Goal: Task Accomplishment & Management: Manage account settings

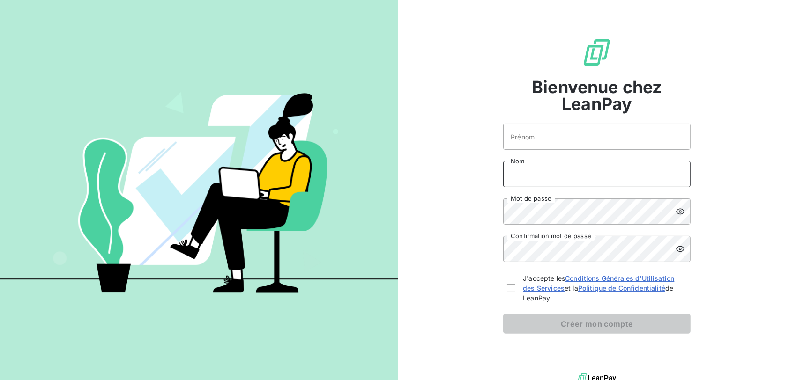
type input "fabrice.reynaud@wessling.fr"
click at [543, 134] on input "Prénom" at bounding box center [596, 137] width 187 height 26
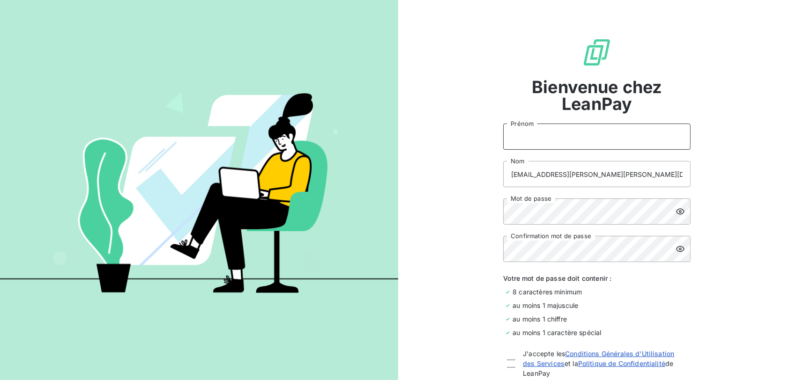
type input "FABRICE"
drag, startPoint x: 607, startPoint y: 175, endPoint x: 564, endPoint y: 174, distance: 42.6
click at [564, 174] on input "fabrice.reynaud@wessling.fr" at bounding box center [596, 174] width 187 height 26
type input "fabrice.reynaud@alsglobal.com"
click at [680, 213] on icon at bounding box center [680, 211] width 9 height 9
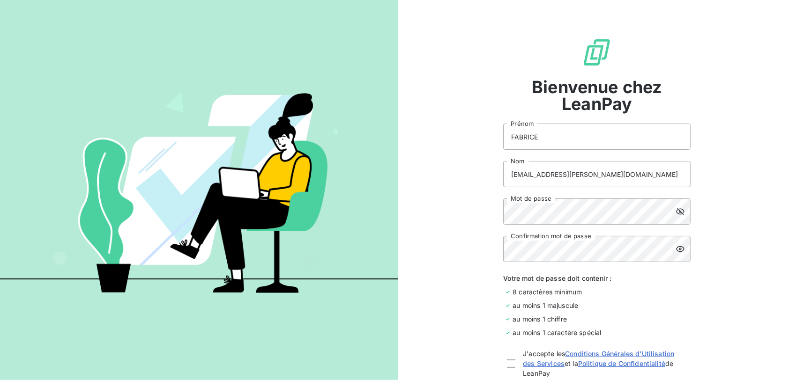
scroll to position [84, 0]
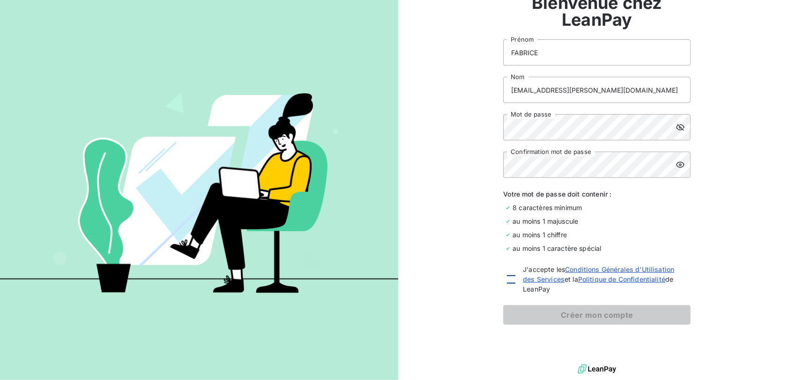
click at [510, 282] on div at bounding box center [511, 280] width 8 height 8
checkbox input "true"
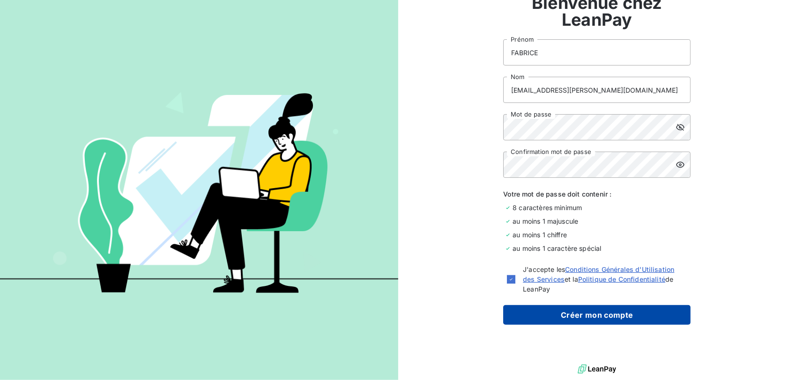
click at [565, 314] on button "Créer mon compte" at bounding box center [596, 315] width 187 height 20
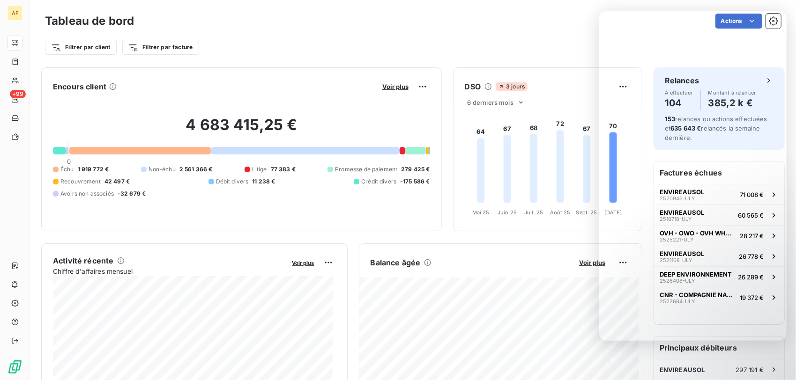
click at [547, 251] on div "Balance âgée Voir plus 202 673,26 € Échu 215 265,63 € Litige 25 255,02 € Recouv…" at bounding box center [501, 349] width 284 height 211
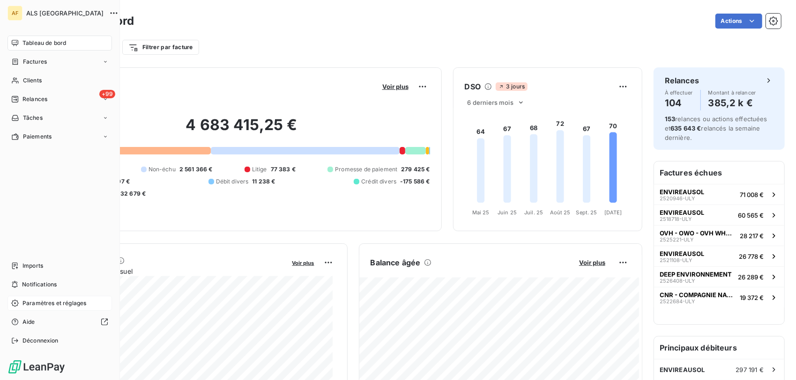
click at [52, 303] on span "Paramètres et réglages" at bounding box center [54, 303] width 64 height 8
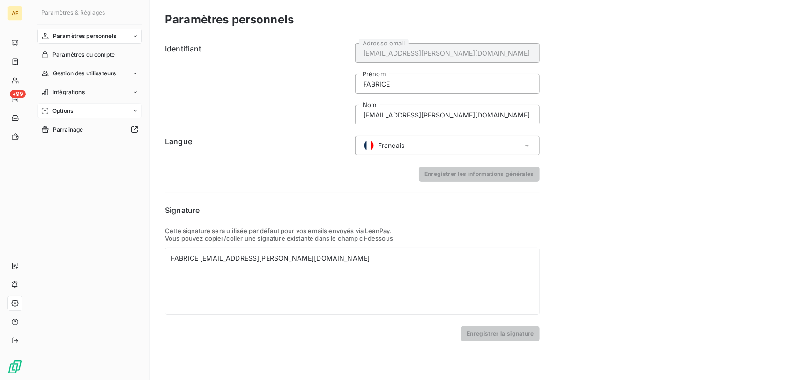
click at [62, 109] on span "Options" at bounding box center [62, 111] width 21 height 8
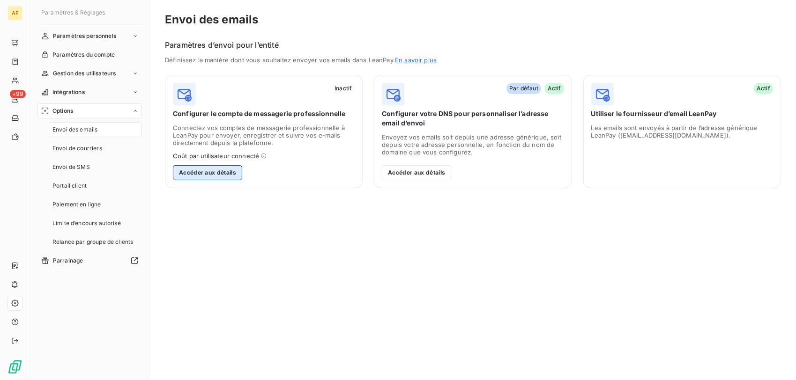
click at [221, 173] on button "Accéder aux détails" at bounding box center [207, 172] width 69 height 15
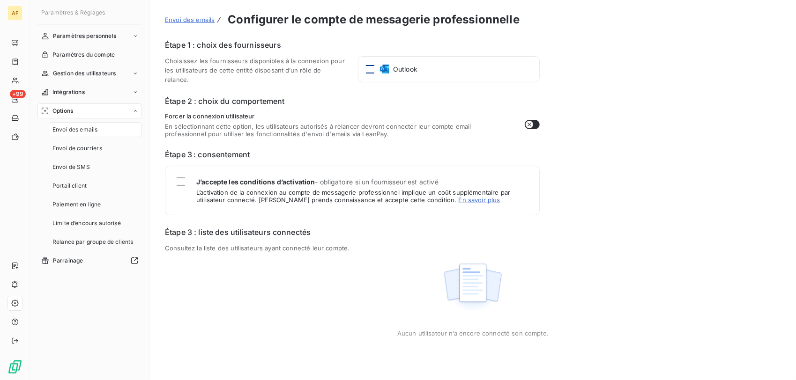
click at [369, 69] on div at bounding box center [370, 69] width 8 height 8
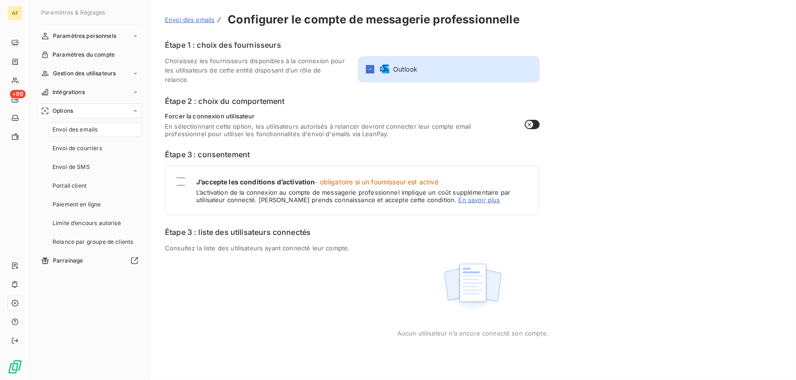
click at [531, 124] on icon "button" at bounding box center [529, 124] width 7 height 7
click at [536, 123] on icon "button" at bounding box center [534, 124] width 7 height 7
click at [181, 179] on div at bounding box center [181, 182] width 8 height 8
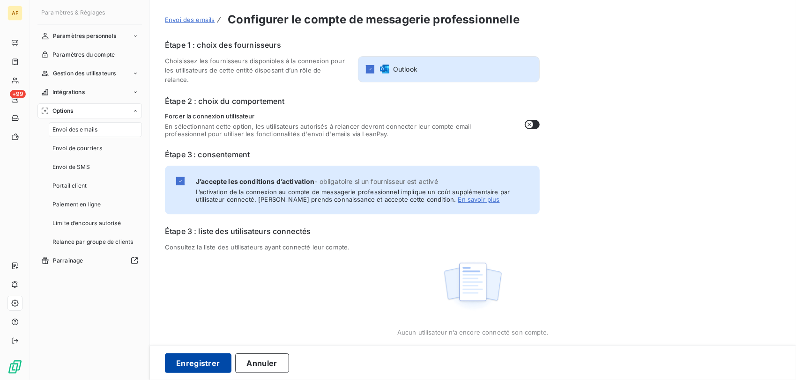
click at [199, 360] on button "Enregistrer" at bounding box center [198, 364] width 67 height 20
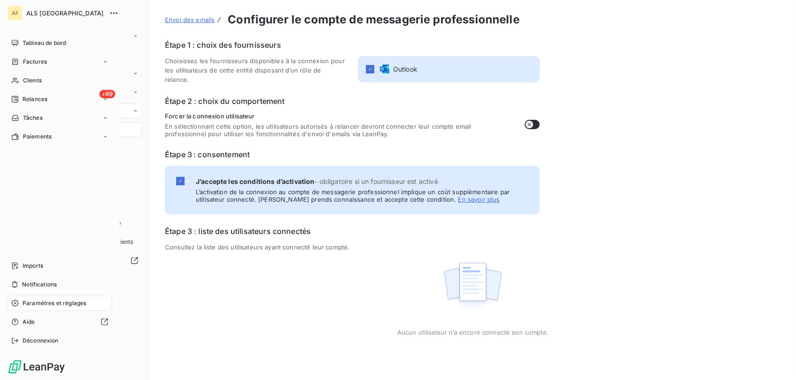
click at [57, 304] on span "Paramètres et réglages" at bounding box center [54, 303] width 64 height 8
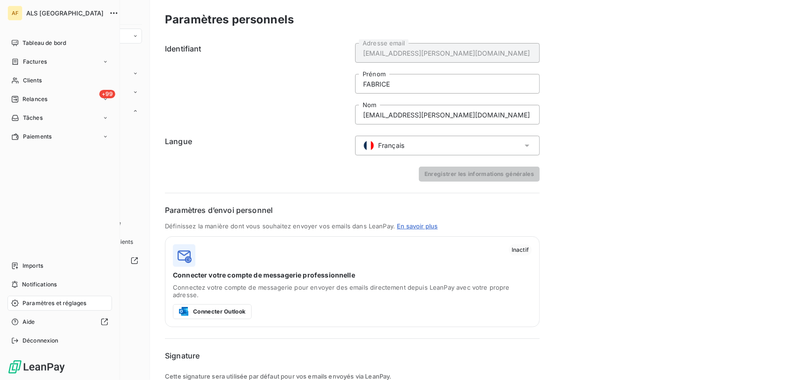
click at [52, 302] on span "Paramètres et réglages" at bounding box center [54, 303] width 64 height 8
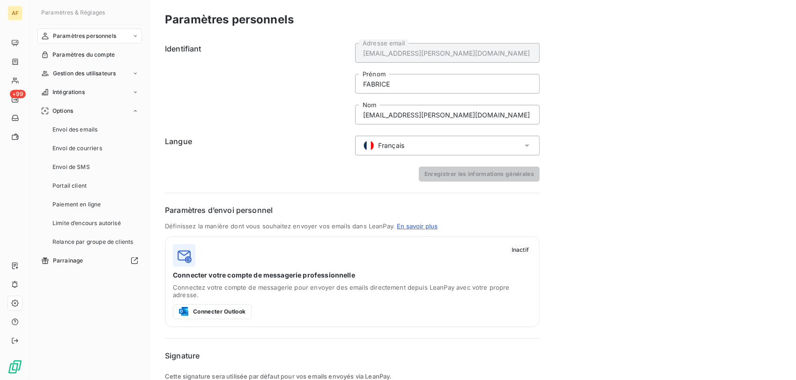
scroll to position [110, 0]
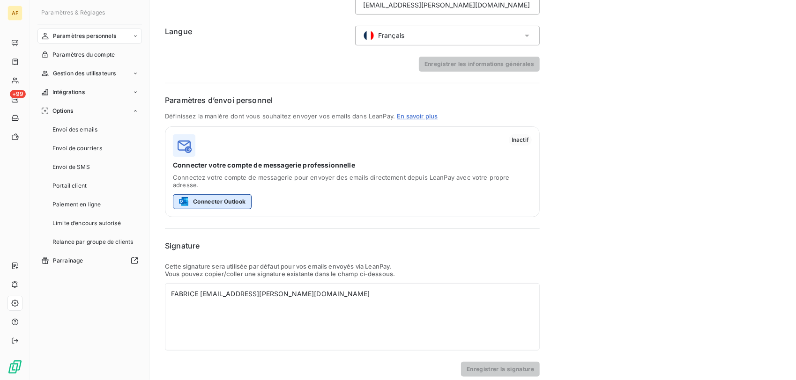
click at [220, 194] on button "Connecter Outlook" at bounding box center [212, 201] width 79 height 15
